Goal: Information Seeking & Learning: Learn about a topic

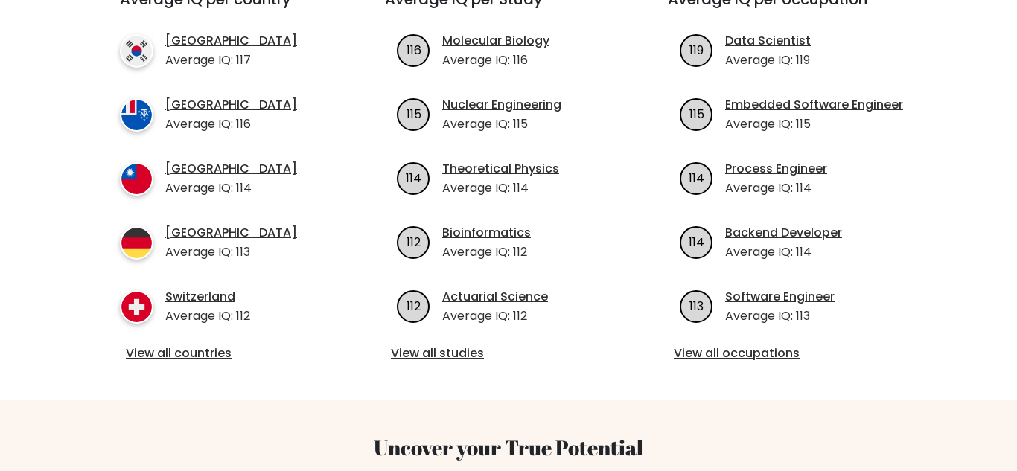
scroll to position [591, 0]
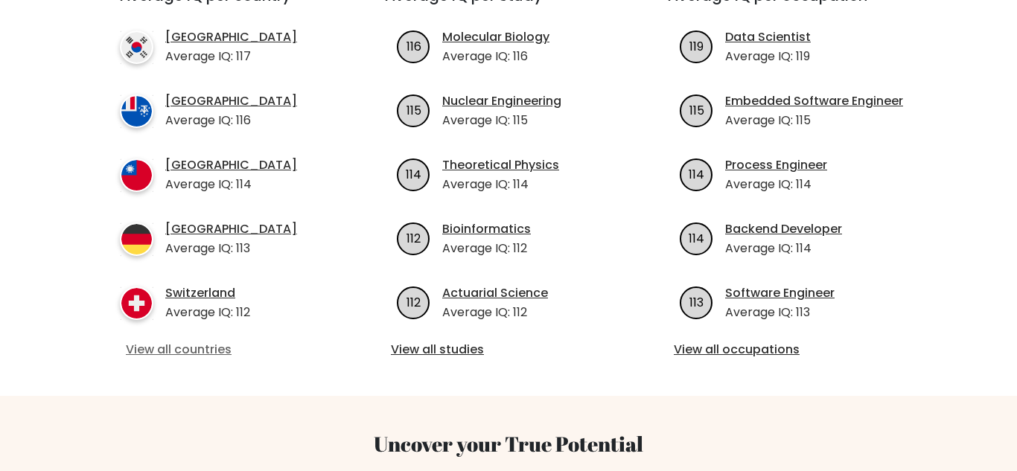
click at [192, 341] on link "View all countries" at bounding box center [226, 350] width 200 height 18
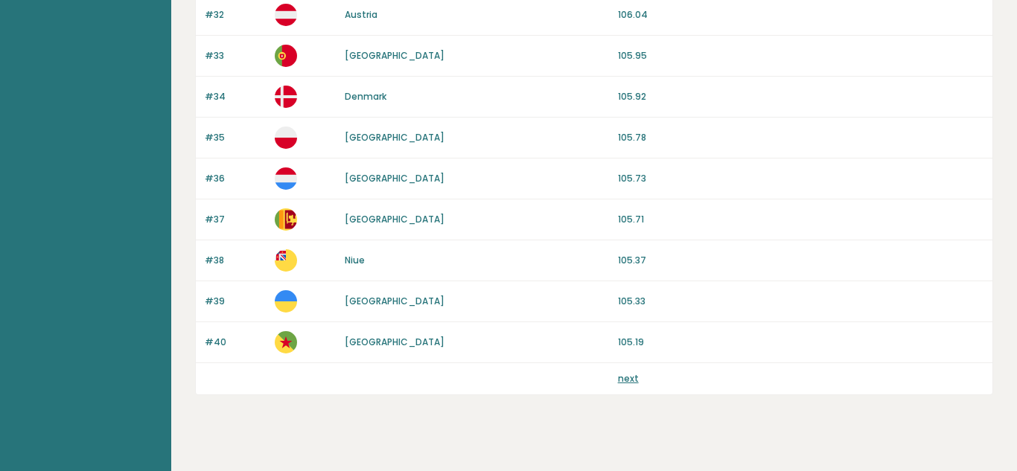
scroll to position [1462, 0]
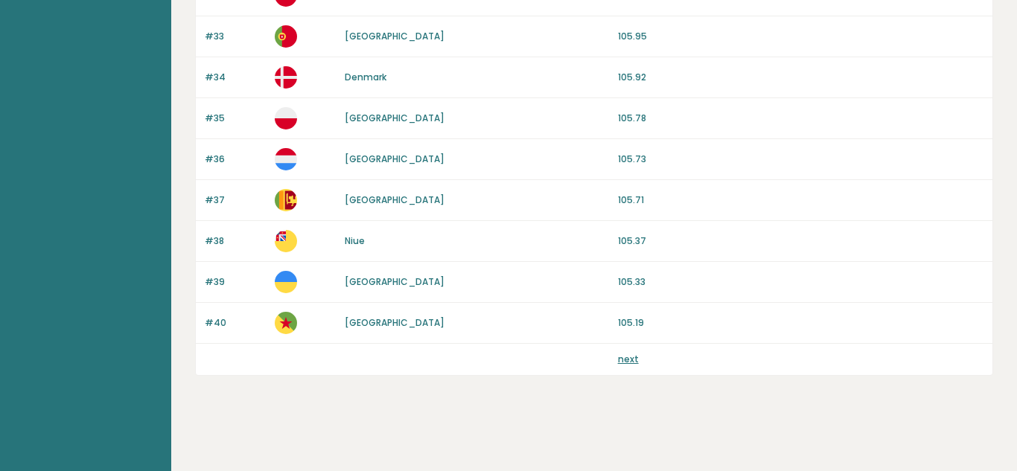
click at [629, 362] on link "next" at bounding box center [628, 359] width 21 height 13
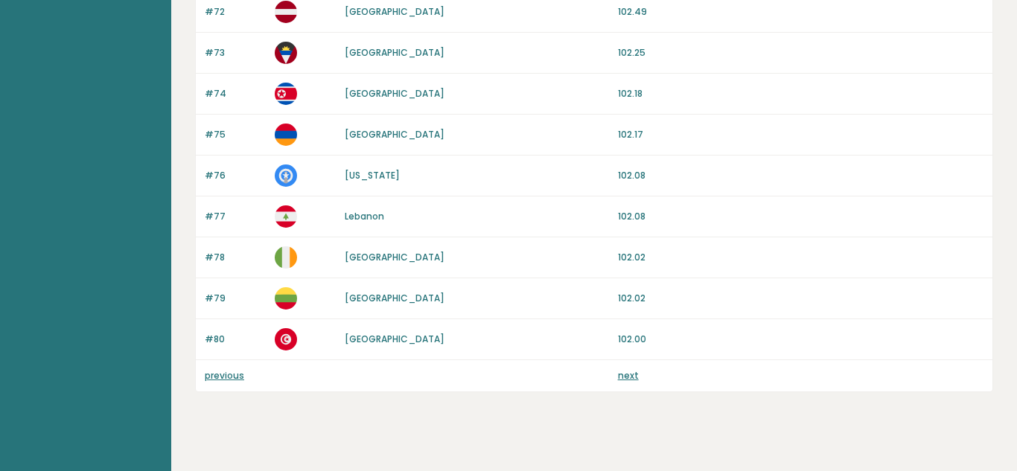
scroll to position [1462, 0]
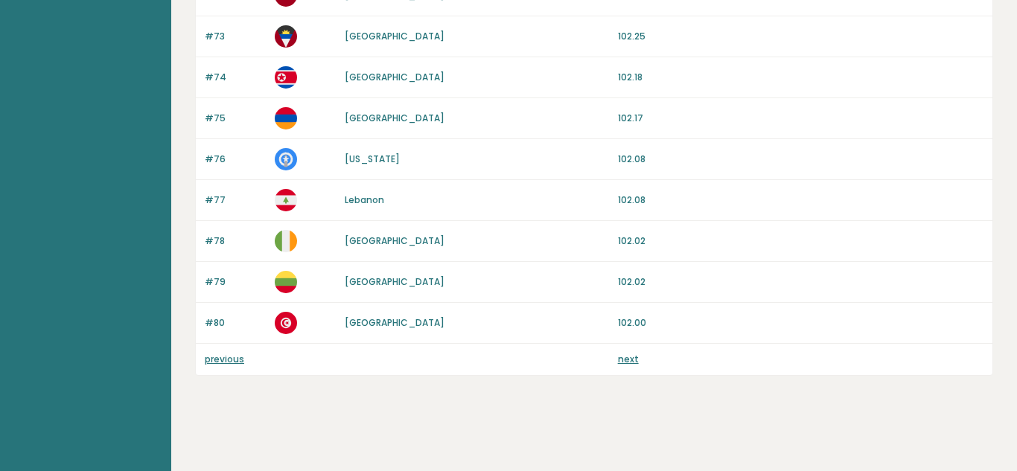
click at [625, 355] on link "next" at bounding box center [628, 359] width 21 height 13
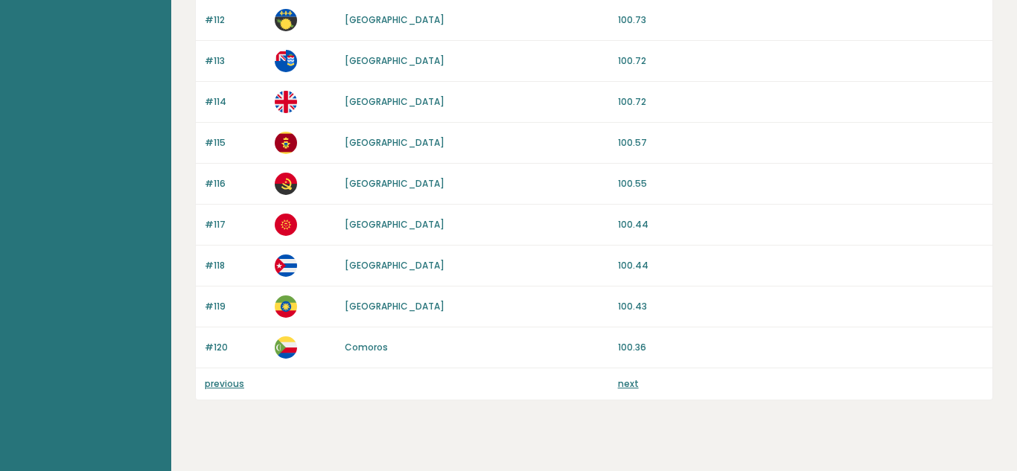
scroll to position [1426, 0]
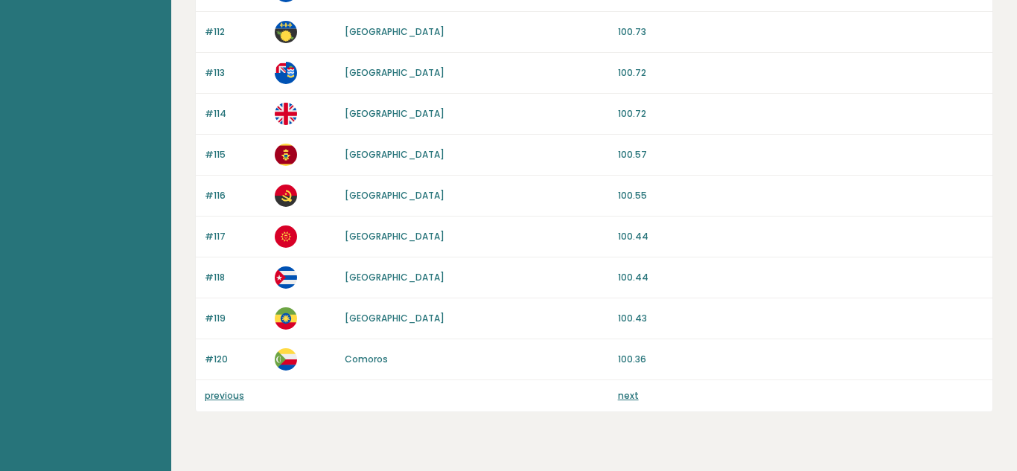
click at [635, 397] on link "next" at bounding box center [628, 395] width 21 height 13
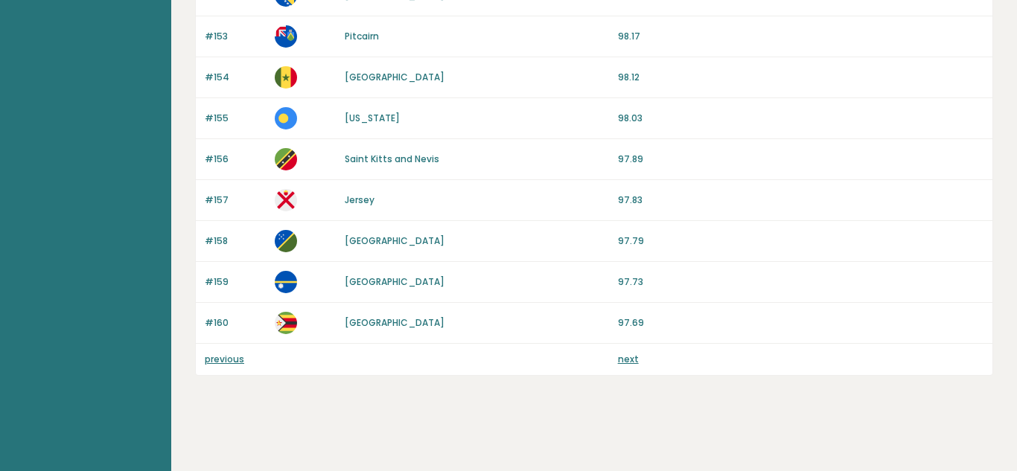
scroll to position [1458, 0]
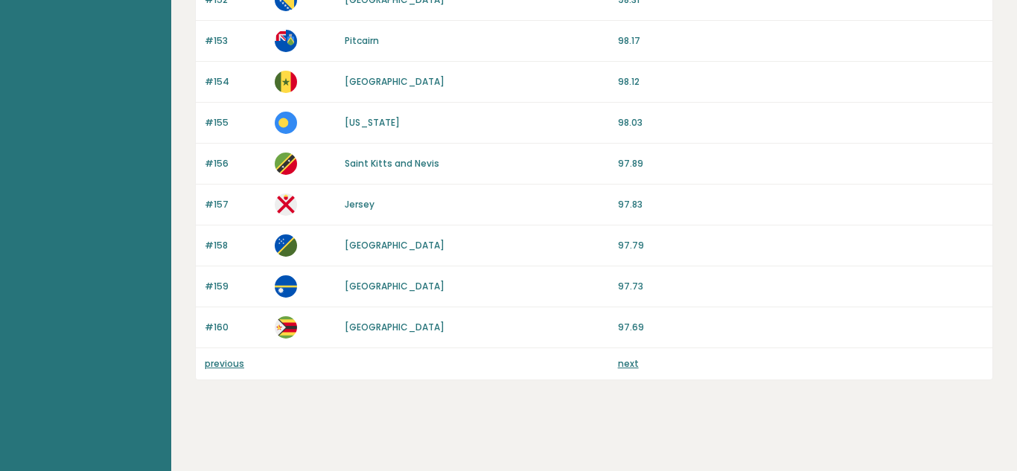
click at [630, 365] on link "next" at bounding box center [628, 363] width 21 height 13
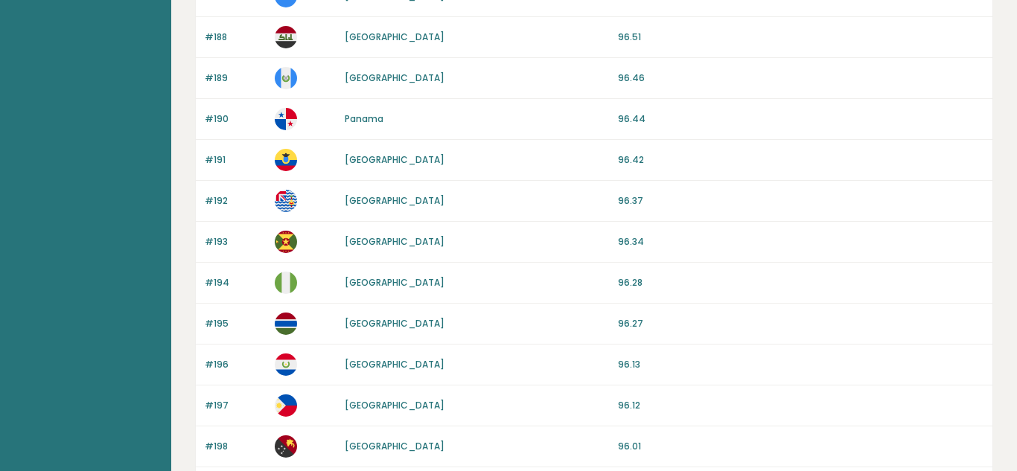
scroll to position [1462, 0]
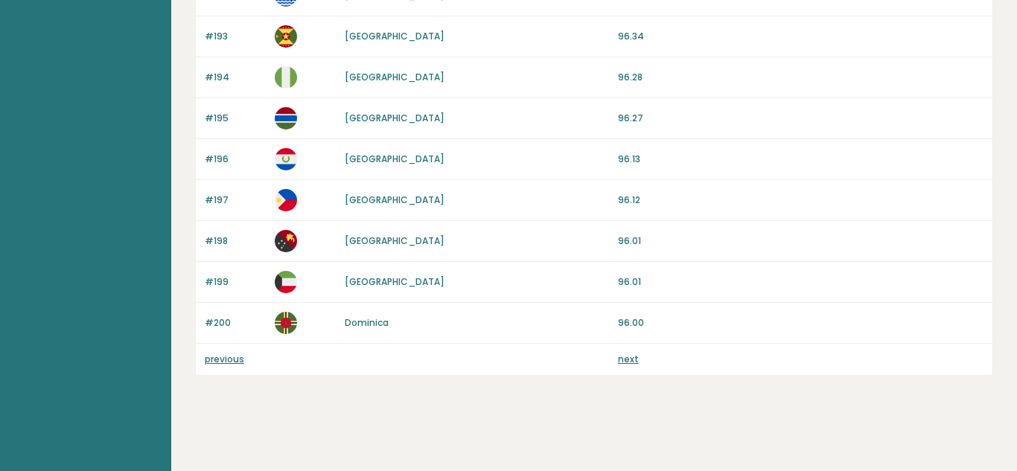
click at [630, 365] on link "next" at bounding box center [628, 359] width 21 height 13
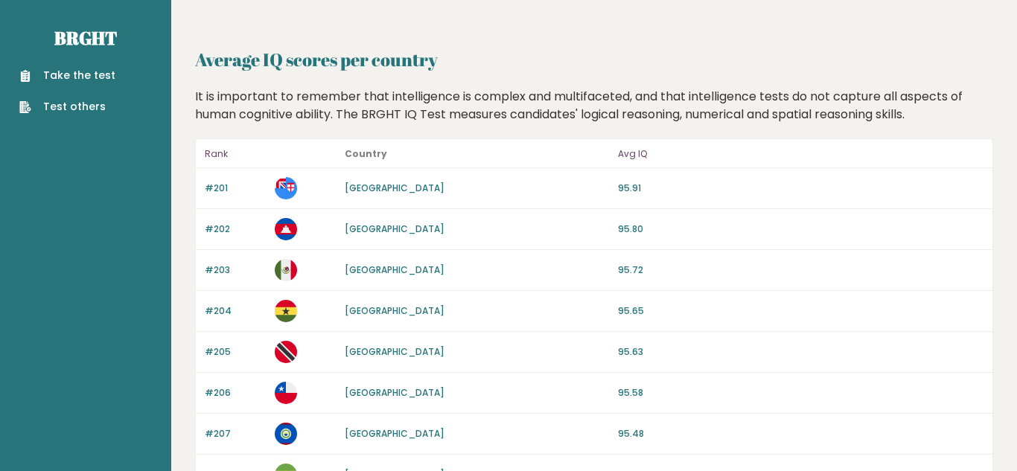
scroll to position [1217, 0]
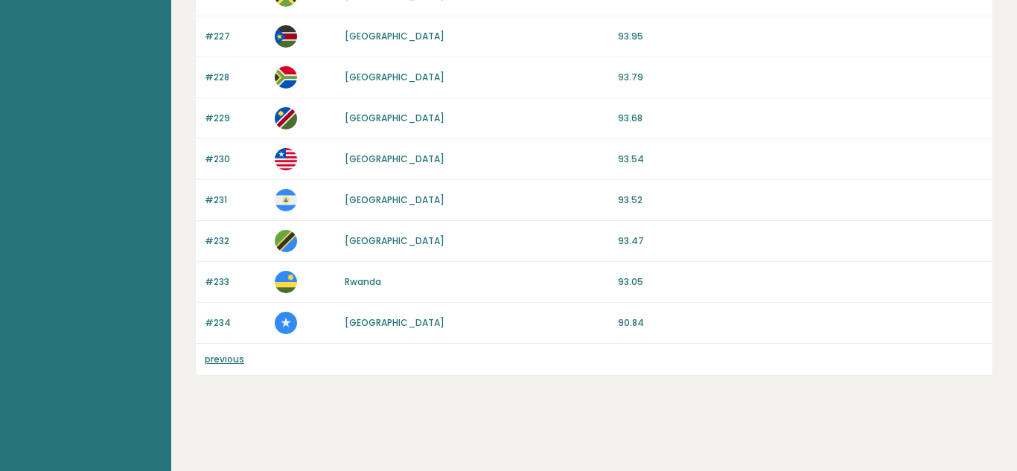
click at [231, 357] on link "previous" at bounding box center [224, 359] width 39 height 13
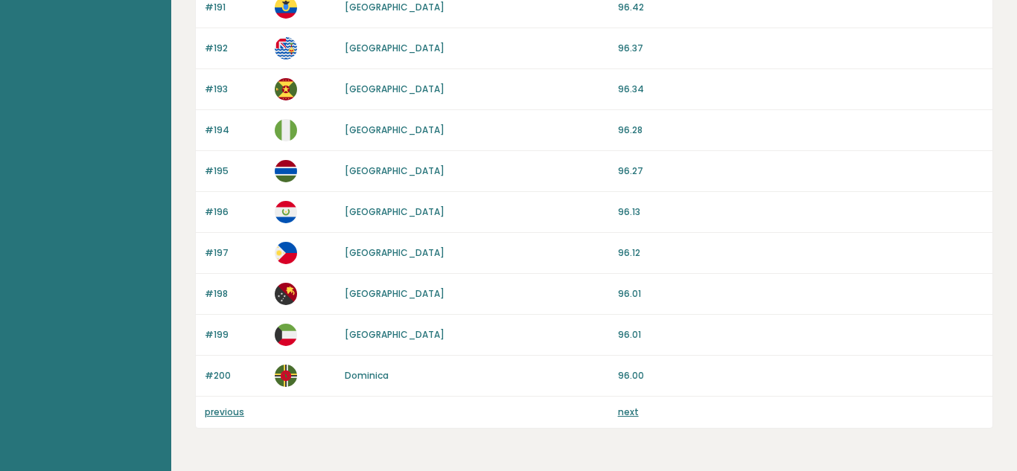
scroll to position [1462, 0]
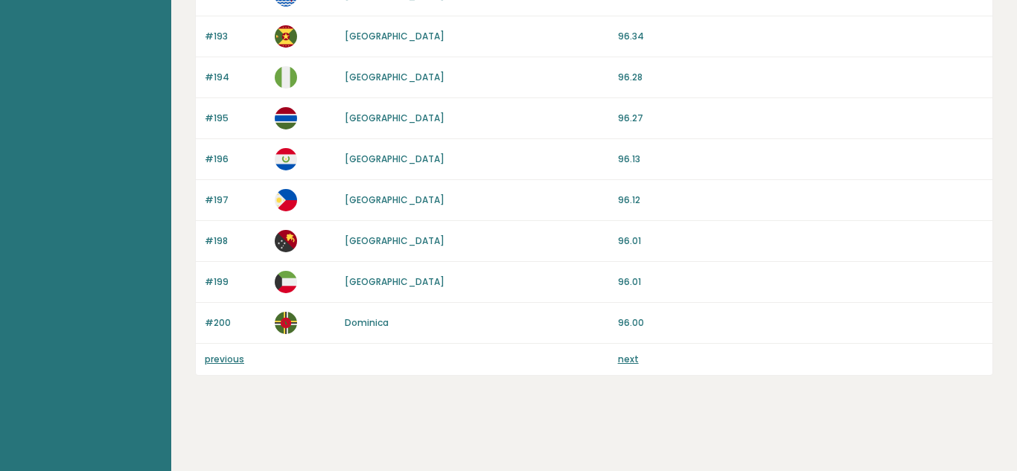
click at [231, 357] on link "previous" at bounding box center [224, 359] width 39 height 13
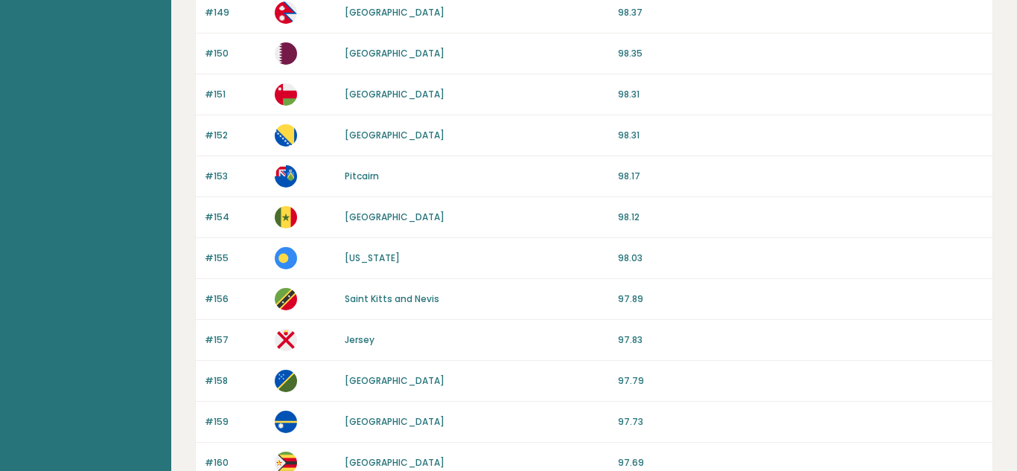
scroll to position [1462, 0]
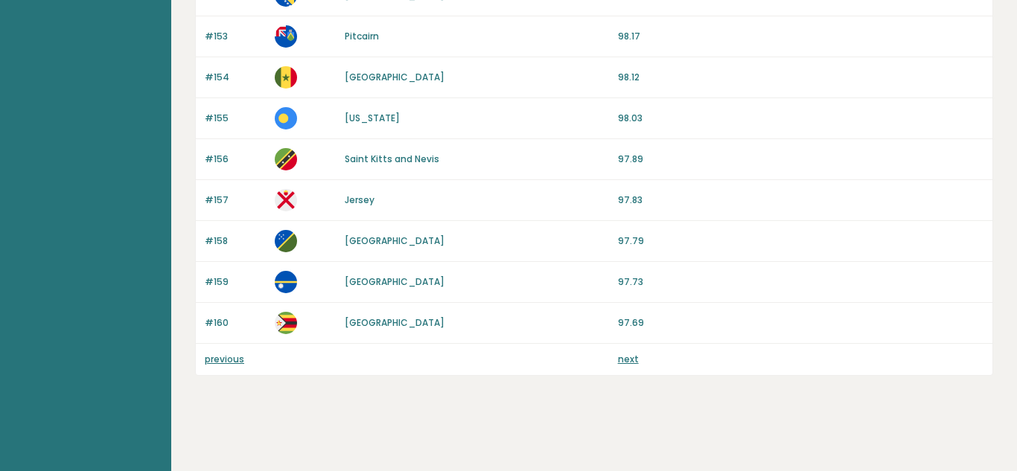
click at [225, 360] on link "previous" at bounding box center [224, 359] width 39 height 13
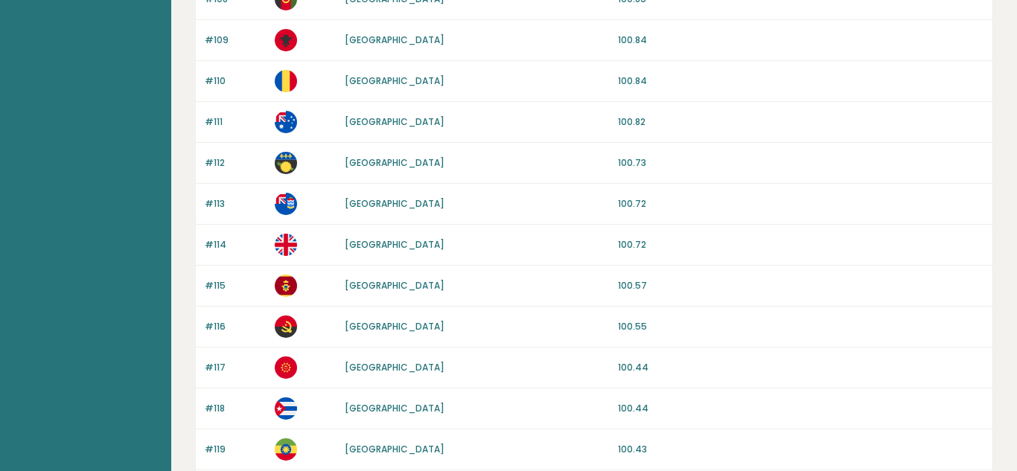
scroll to position [1462, 0]
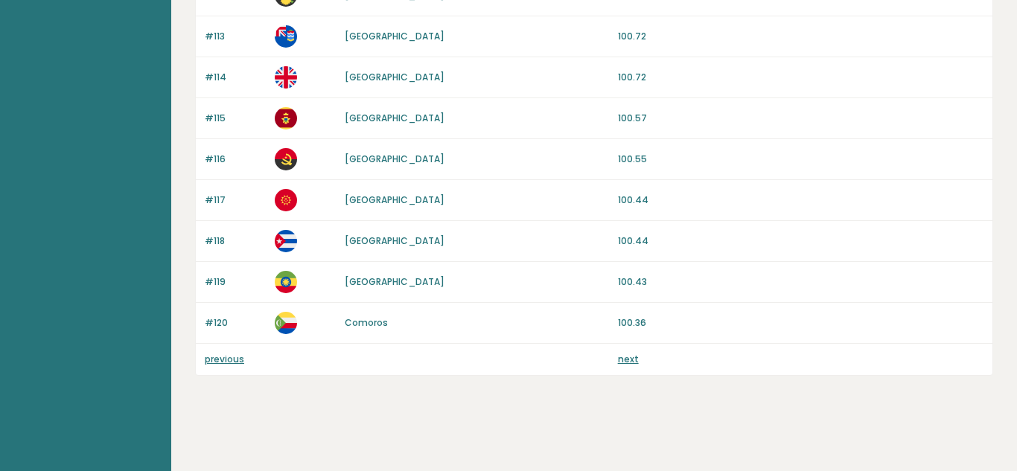
click at [229, 357] on link "previous" at bounding box center [224, 359] width 39 height 13
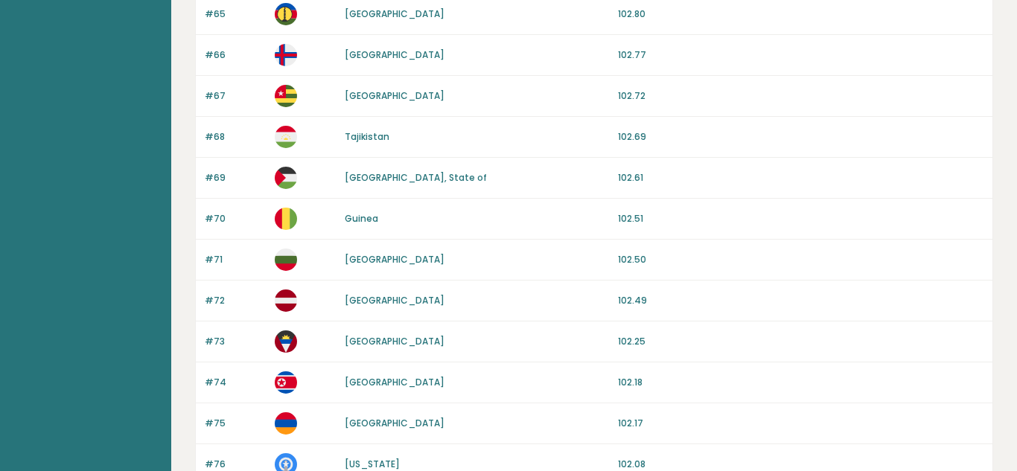
scroll to position [1462, 0]
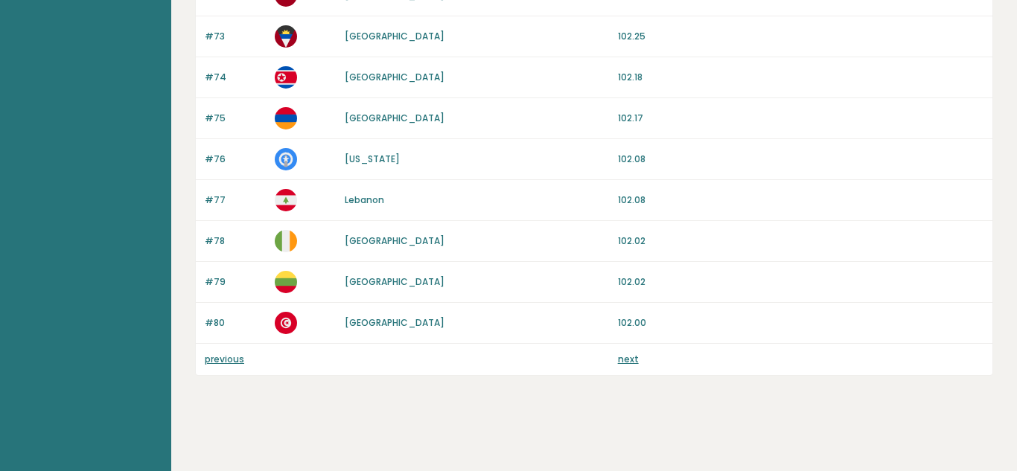
click at [229, 357] on link "previous" at bounding box center [224, 359] width 39 height 13
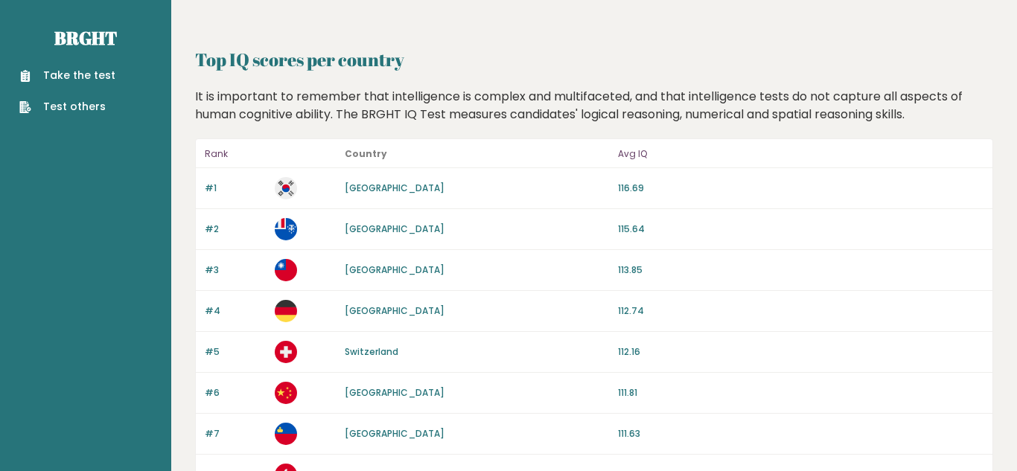
click at [60, 74] on link "Take the test" at bounding box center [67, 76] width 96 height 16
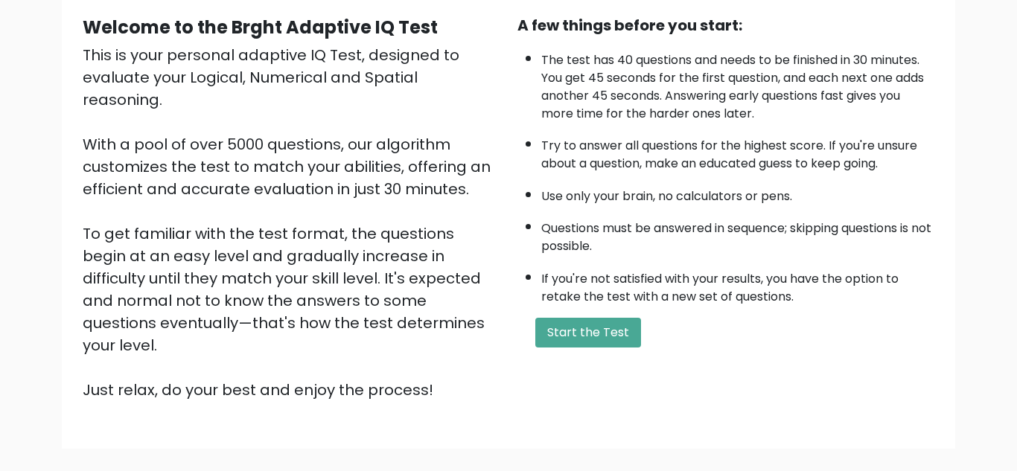
scroll to position [135, 0]
